Goal: Navigation & Orientation: Find specific page/section

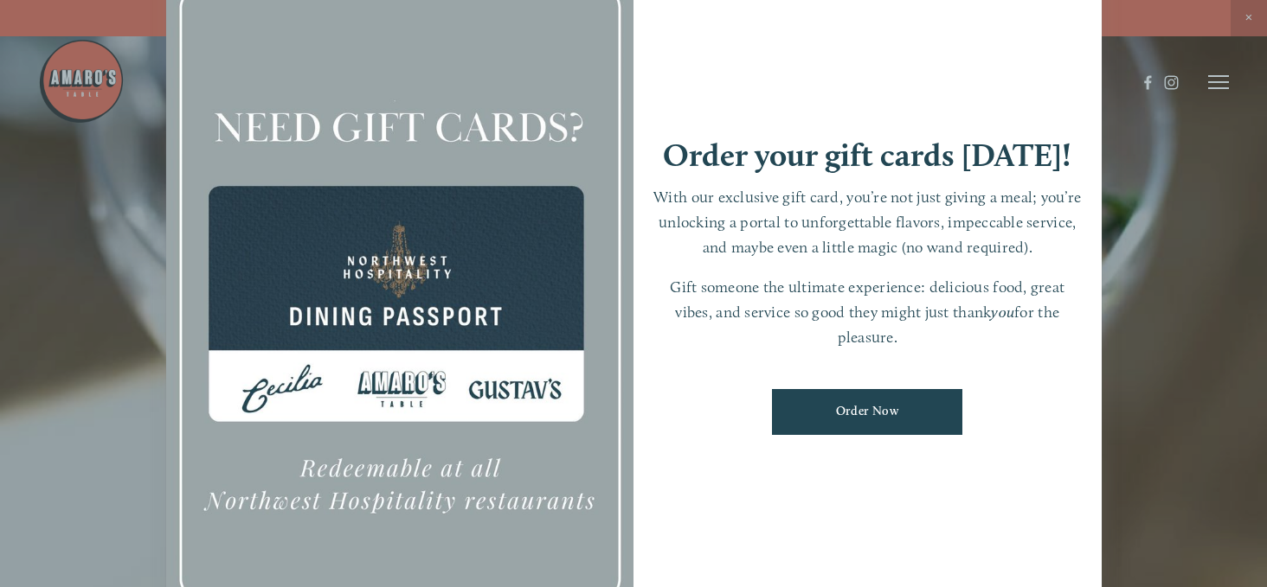
click at [1172, 155] on div at bounding box center [633, 293] width 1267 height 587
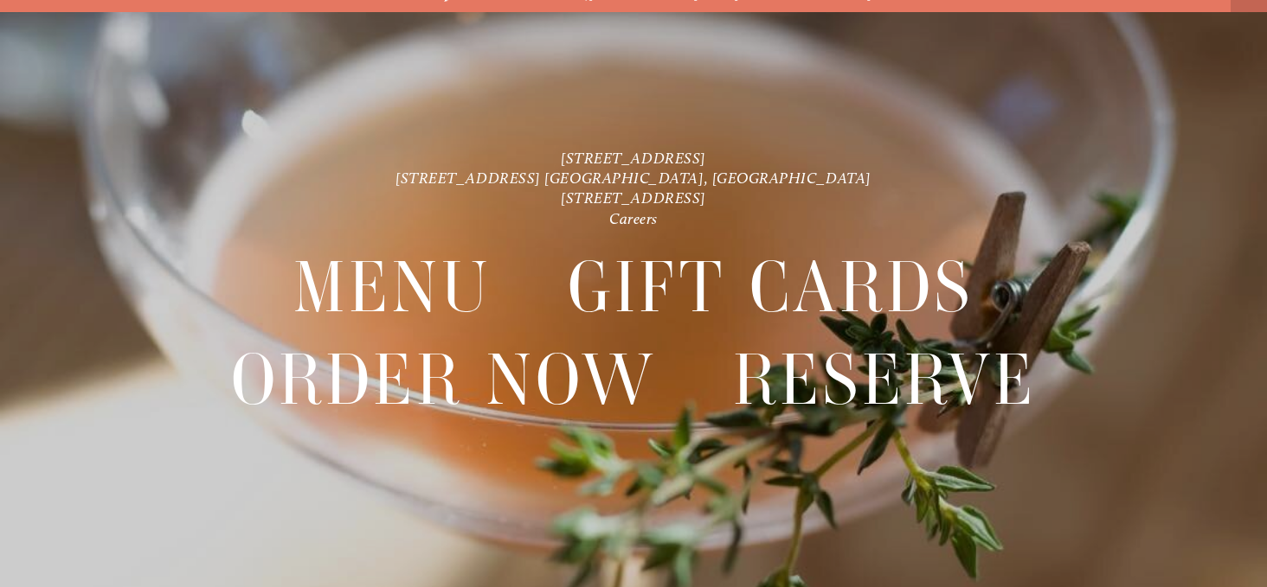
scroll to position [36, 0]
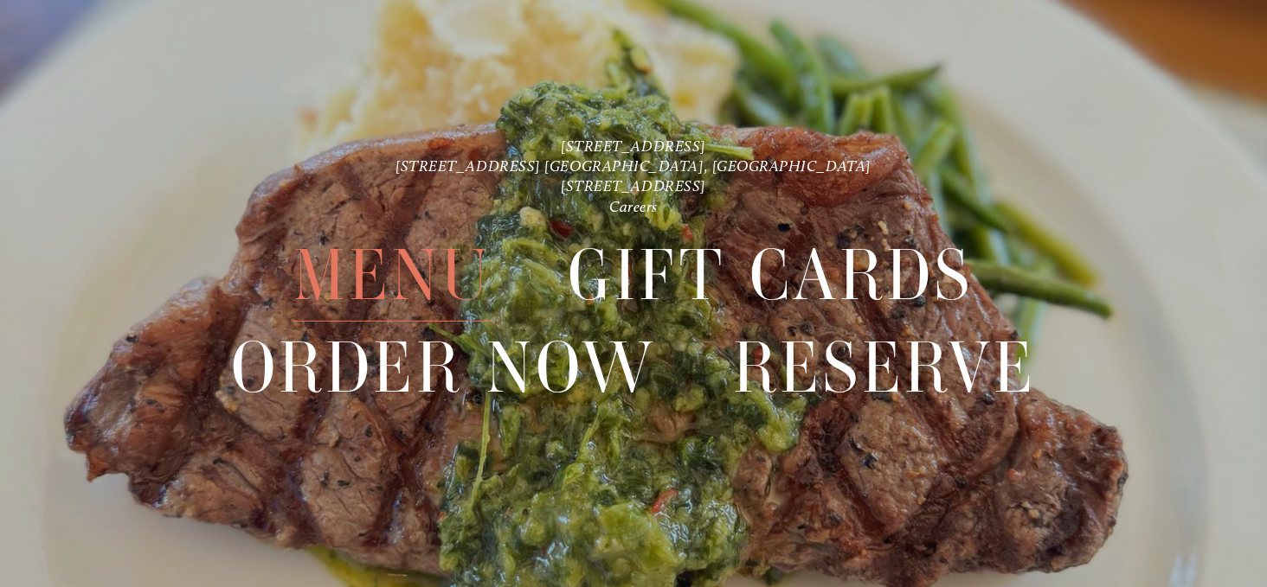
click at [441, 266] on span "Menu" at bounding box center [392, 275] width 198 height 93
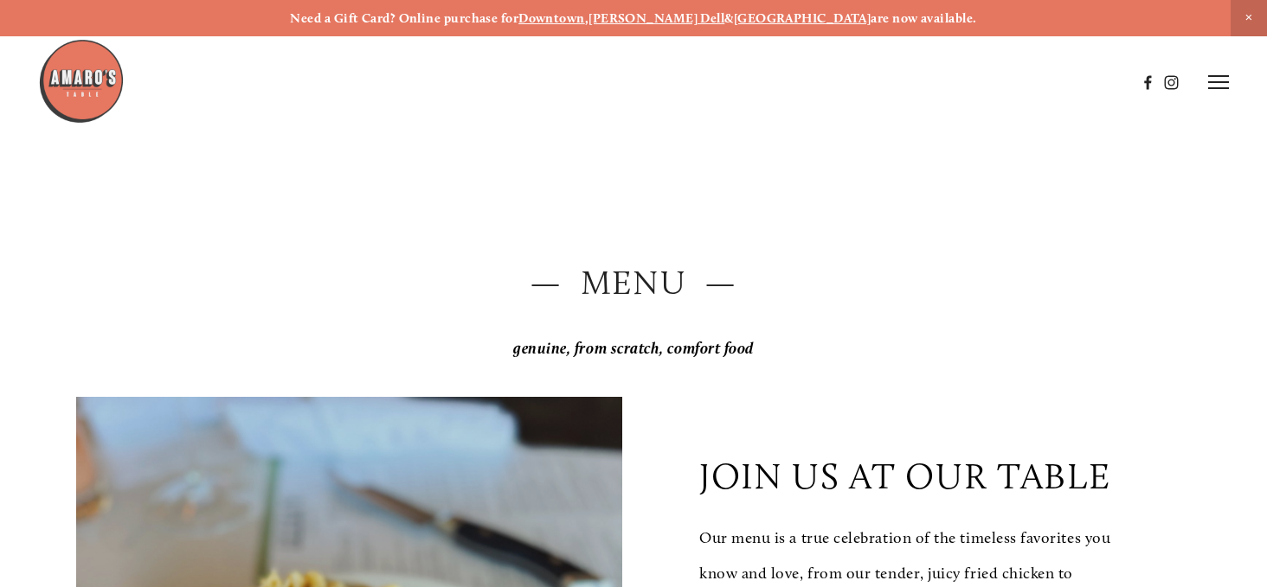
click at [83, 75] on img at bounding box center [81, 81] width 87 height 87
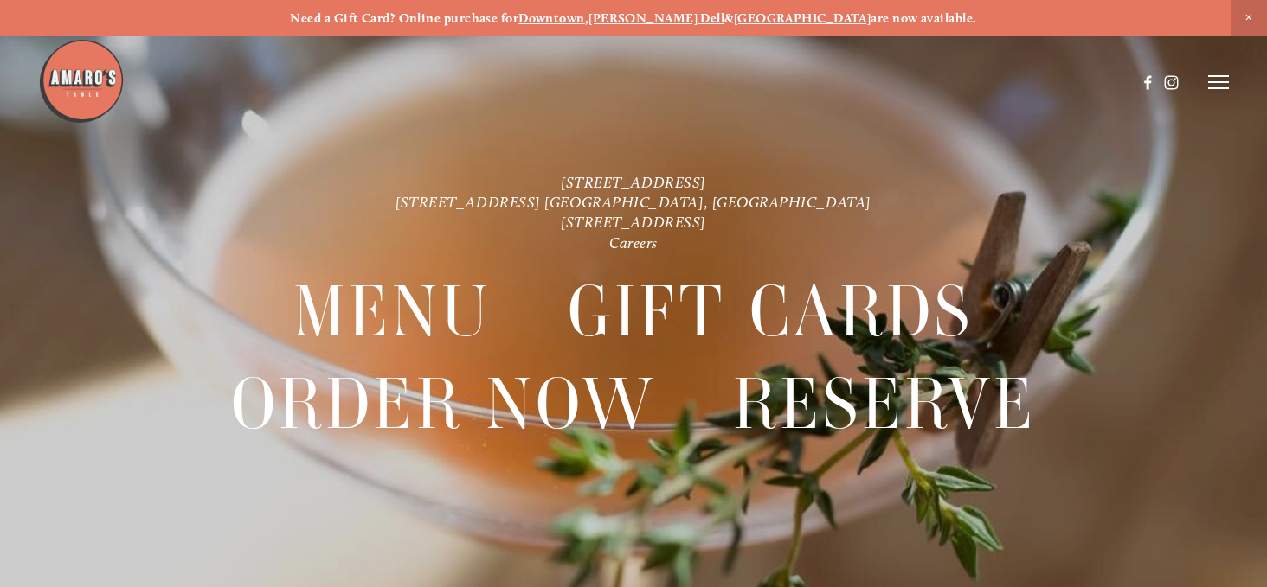
click at [1221, 76] on line at bounding box center [1218, 76] width 21 height 0
click at [1055, 89] on span "Gallery" at bounding box center [1063, 81] width 40 height 15
